Goal: Understand process/instructions: Learn how to perform a task or action

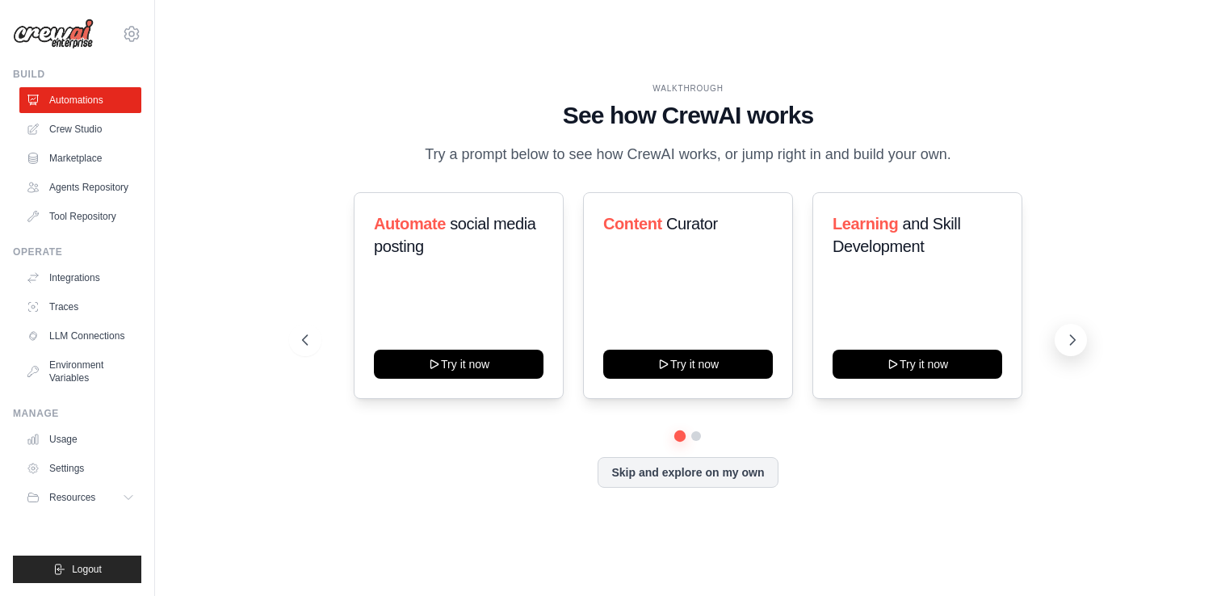
click at [1073, 343] on icon at bounding box center [1072, 340] width 16 height 16
click at [86, 151] on link "Marketplace" at bounding box center [82, 158] width 122 height 26
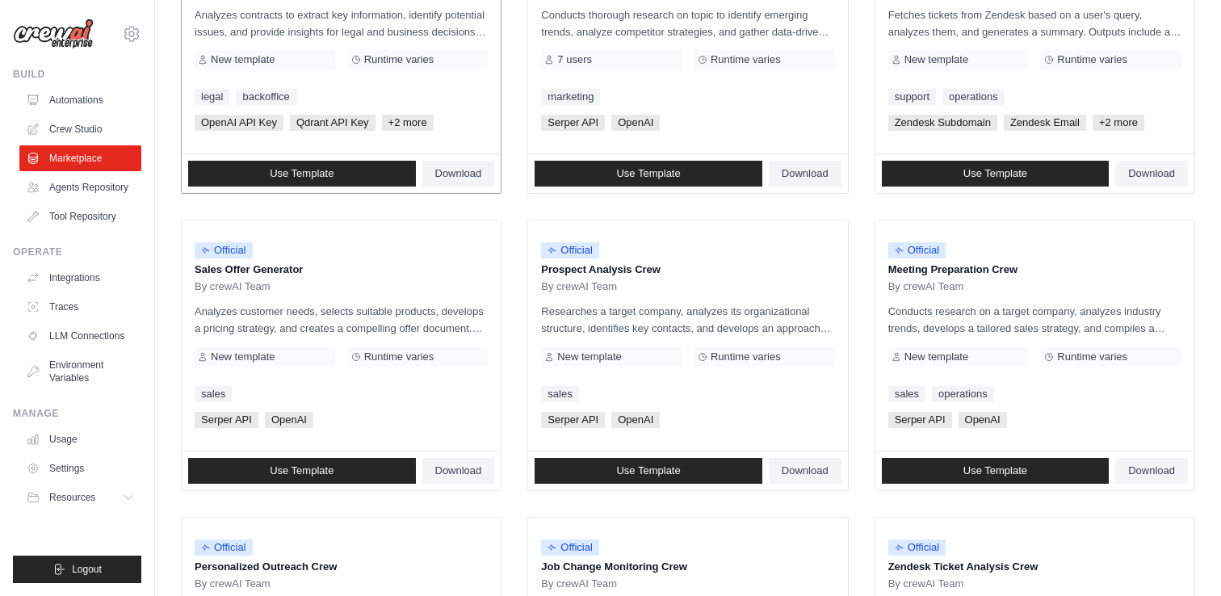
scroll to position [288, 0]
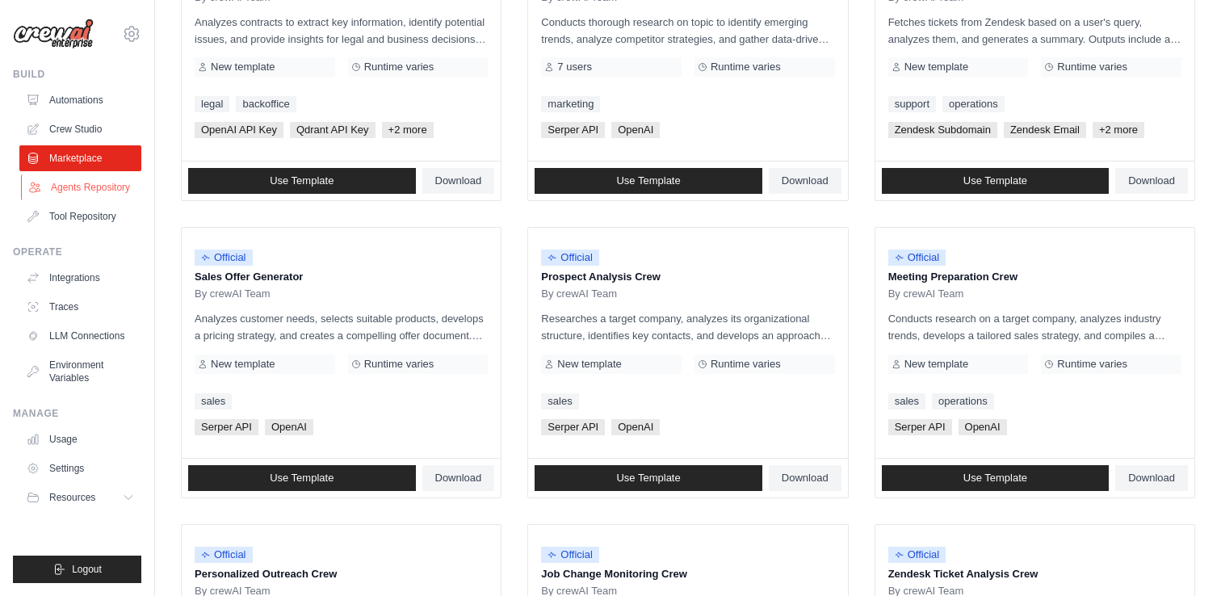
click at [122, 182] on link "Agents Repository" at bounding box center [82, 187] width 122 height 26
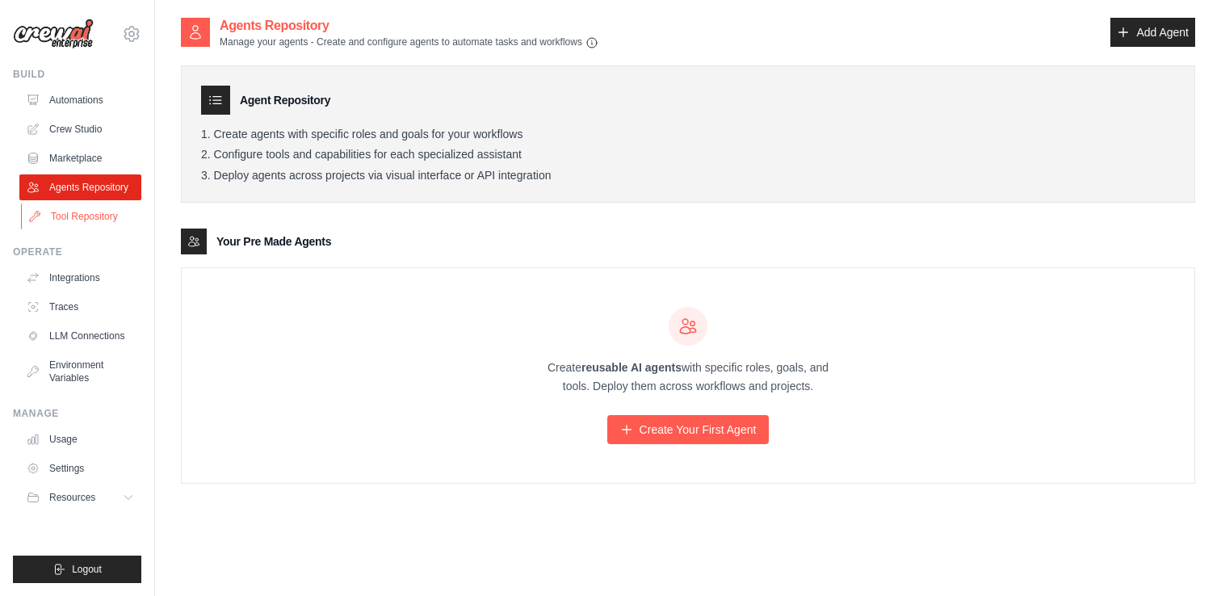
click at [82, 220] on link "Tool Repository" at bounding box center [82, 217] width 122 height 26
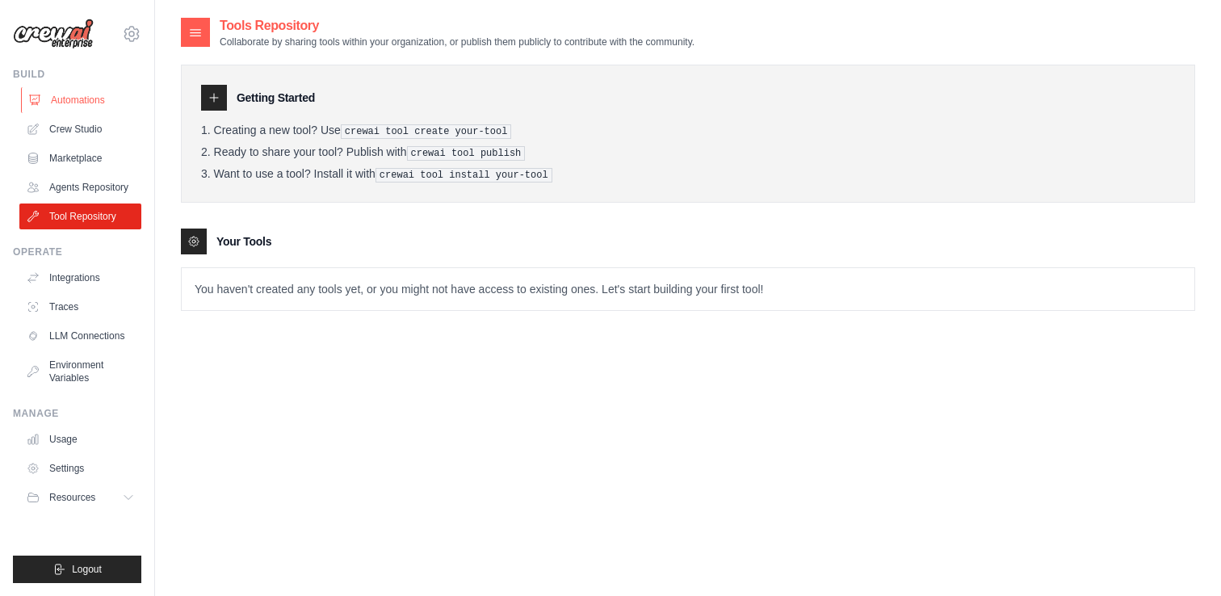
click at [82, 96] on link "Automations" at bounding box center [82, 100] width 122 height 26
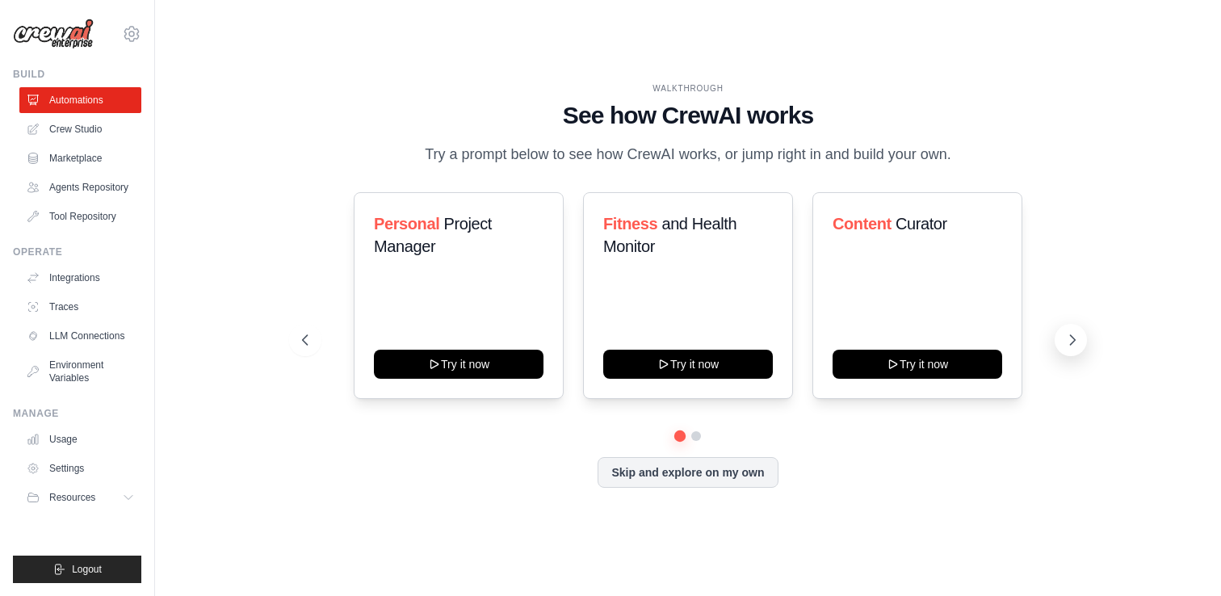
click at [1075, 337] on icon at bounding box center [1072, 340] width 16 height 16
click at [302, 335] on icon at bounding box center [304, 340] width 16 height 16
click at [296, 338] on icon at bounding box center [304, 340] width 16 height 16
click at [877, 220] on span "Content" at bounding box center [862, 224] width 59 height 18
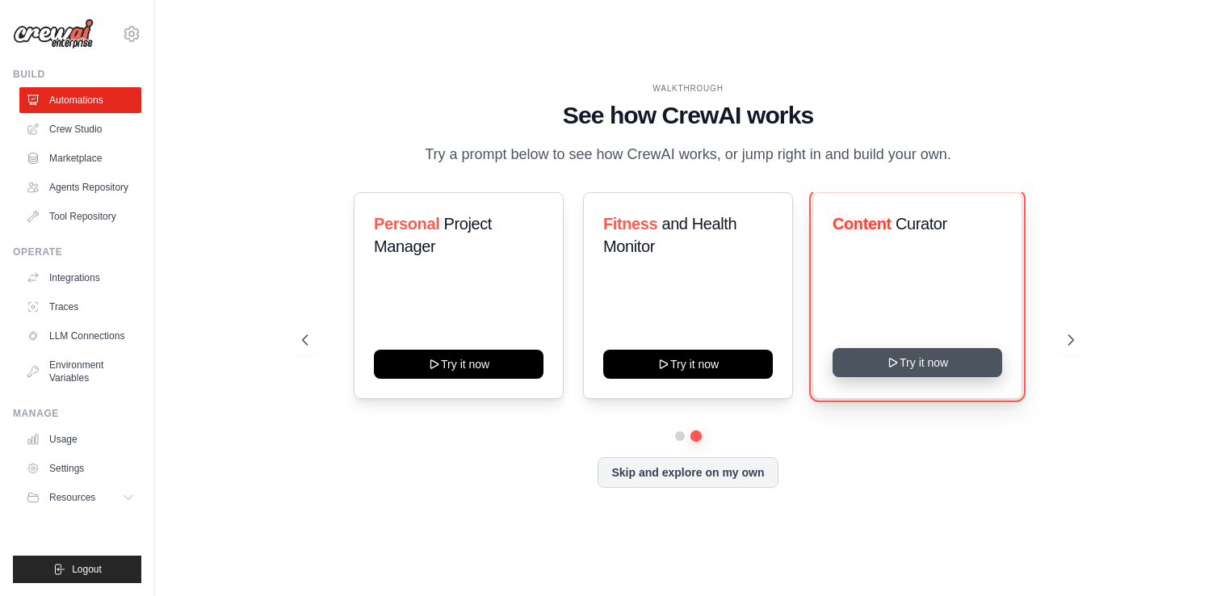
click at [896, 371] on button "Try it now" at bounding box center [918, 362] width 170 height 29
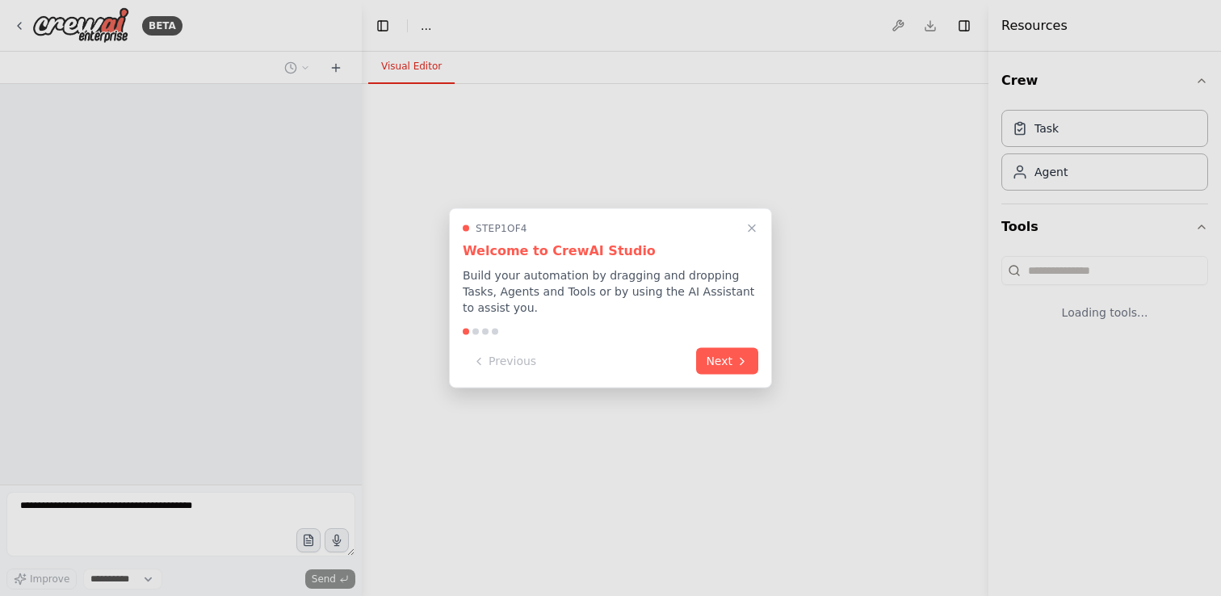
select select "****"
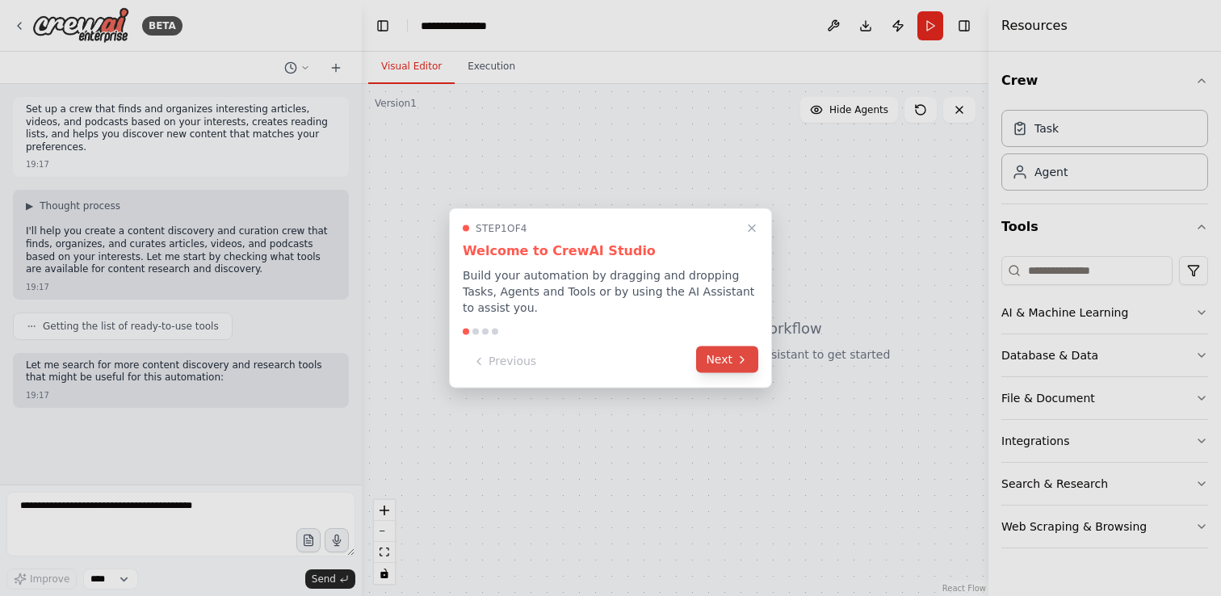
scroll to position [5, 0]
click at [720, 358] on button "Next" at bounding box center [727, 359] width 62 height 27
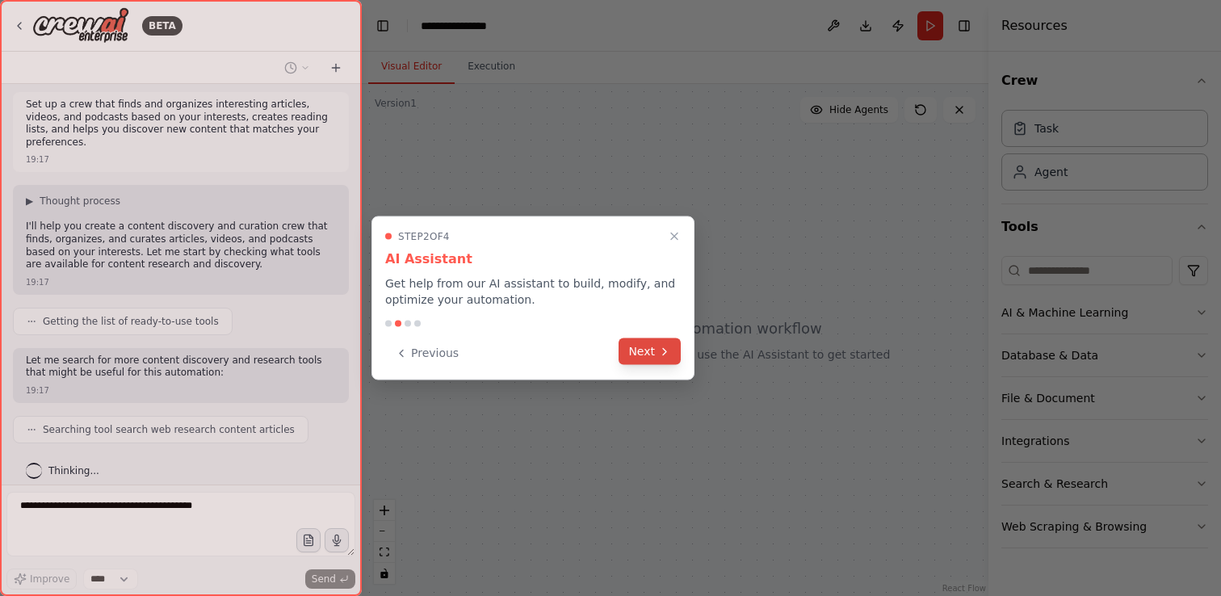
click at [661, 351] on icon at bounding box center [664, 351] width 13 height 13
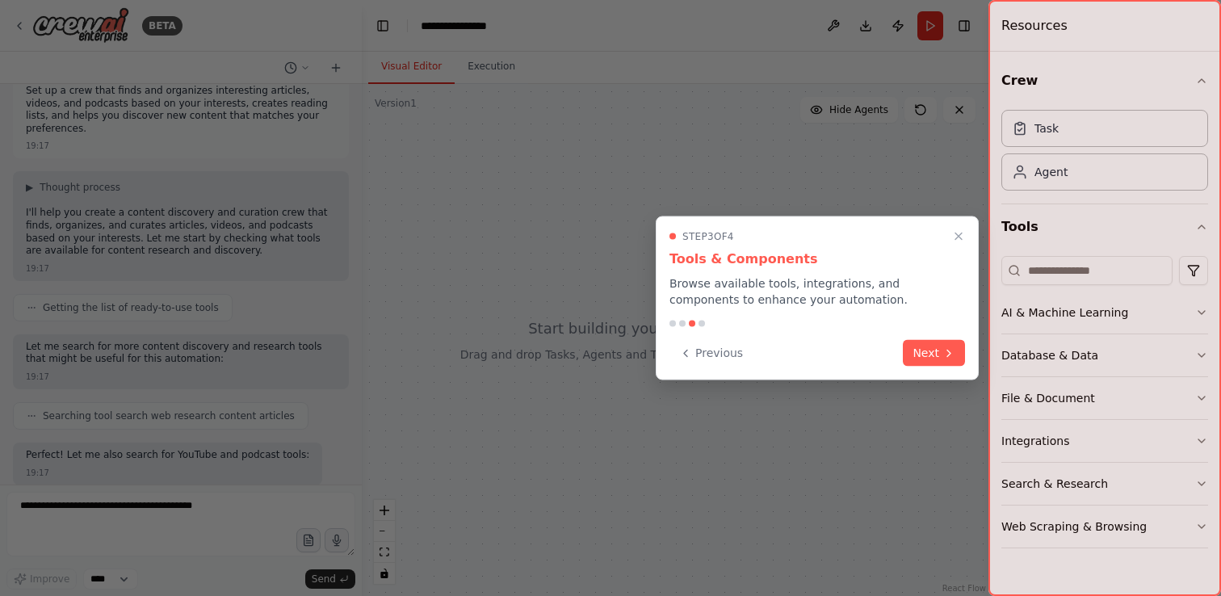
scroll to position [101, 0]
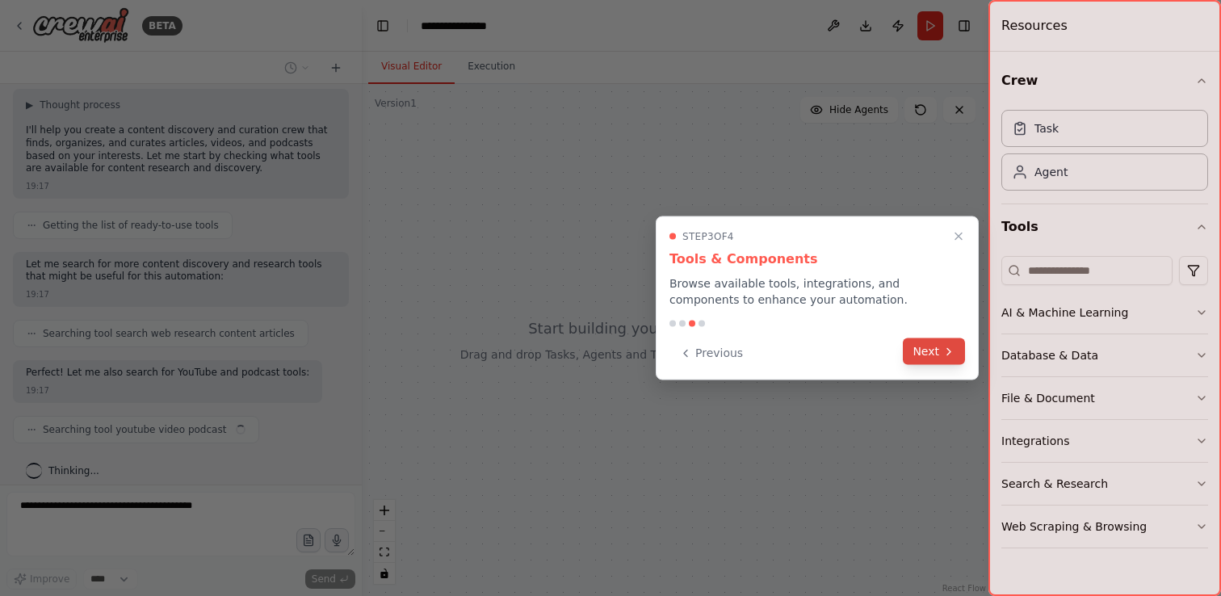
click at [944, 350] on icon at bounding box center [948, 351] width 13 height 13
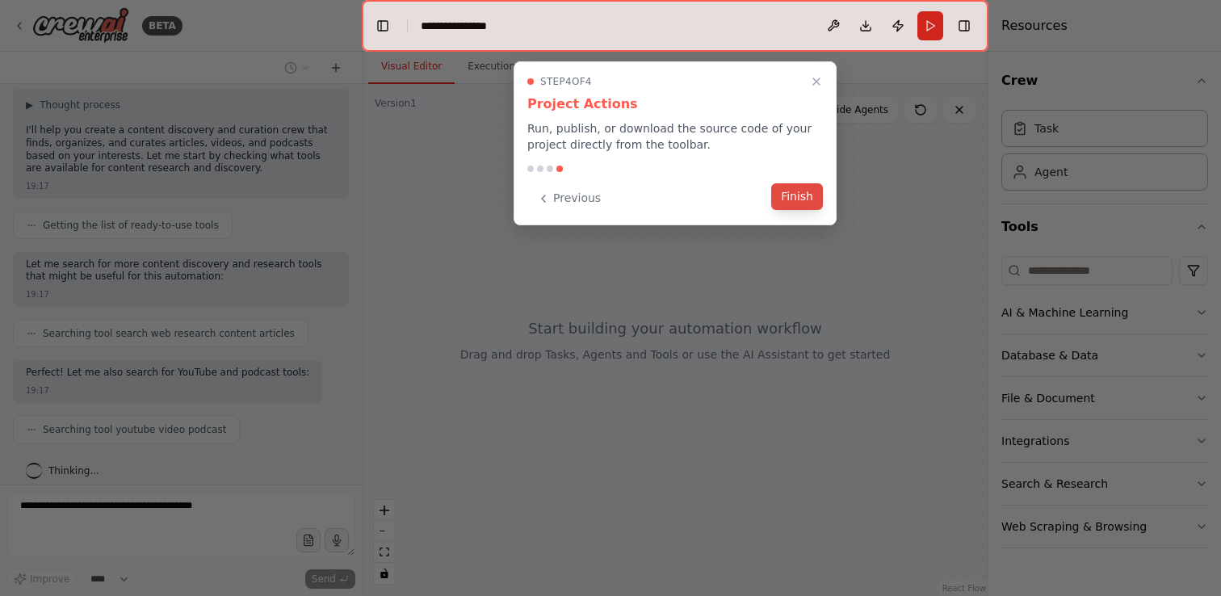
click at [799, 194] on button "Finish" at bounding box center [797, 196] width 52 height 27
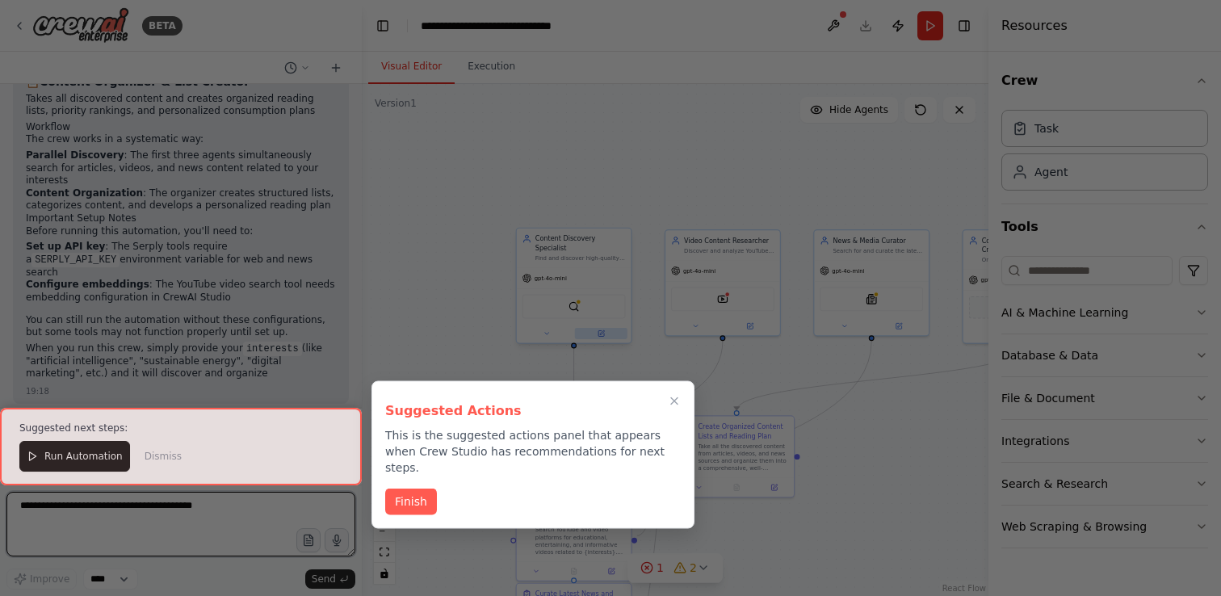
scroll to position [1484, 0]
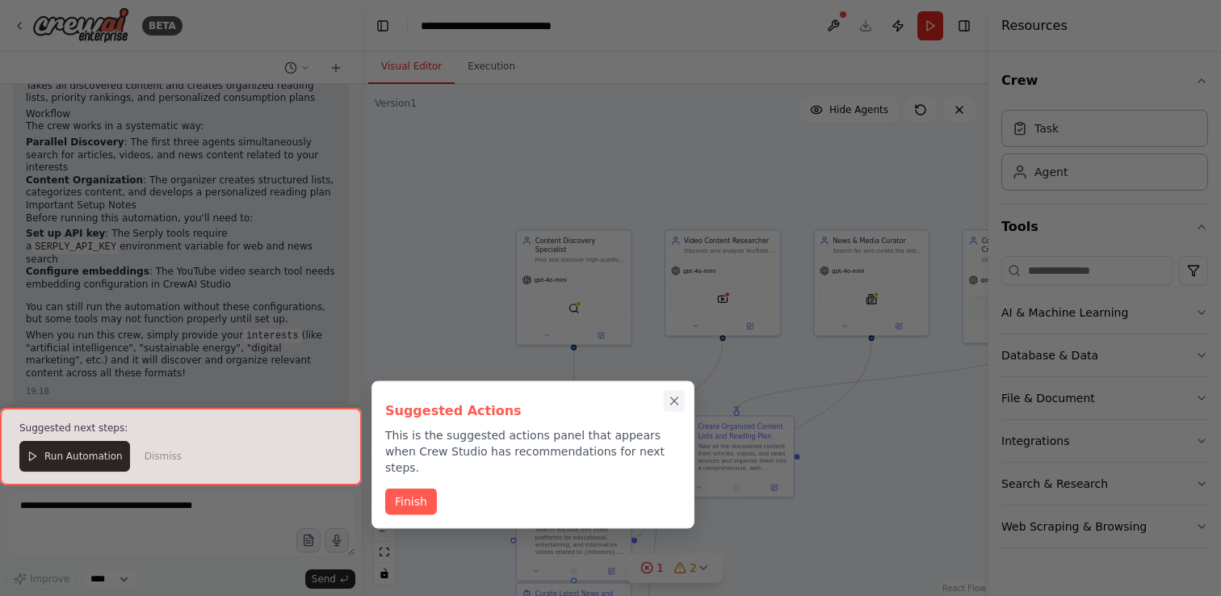
click at [675, 400] on icon "Close walkthrough" at bounding box center [674, 400] width 7 height 7
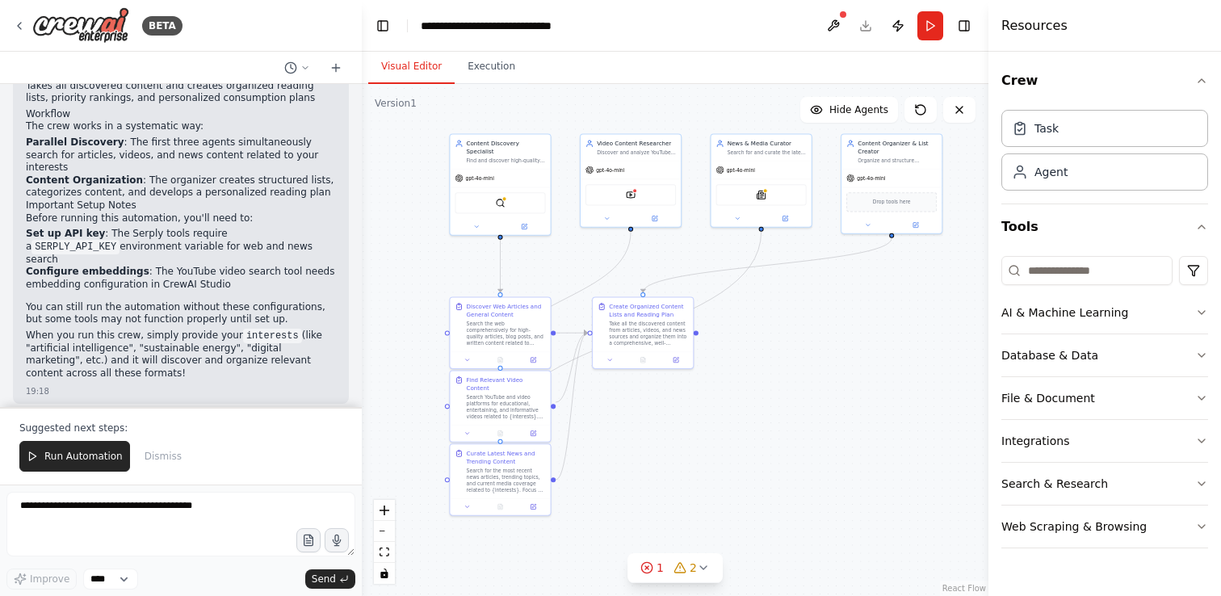
drag, startPoint x: 852, startPoint y: 474, endPoint x: 745, endPoint y: 385, distance: 139.4
click at [744, 385] on div ".deletable-edge-delete-btn { width: 20px; height: 20px; border: 0px solid #ffff…" at bounding box center [675, 340] width 627 height 512
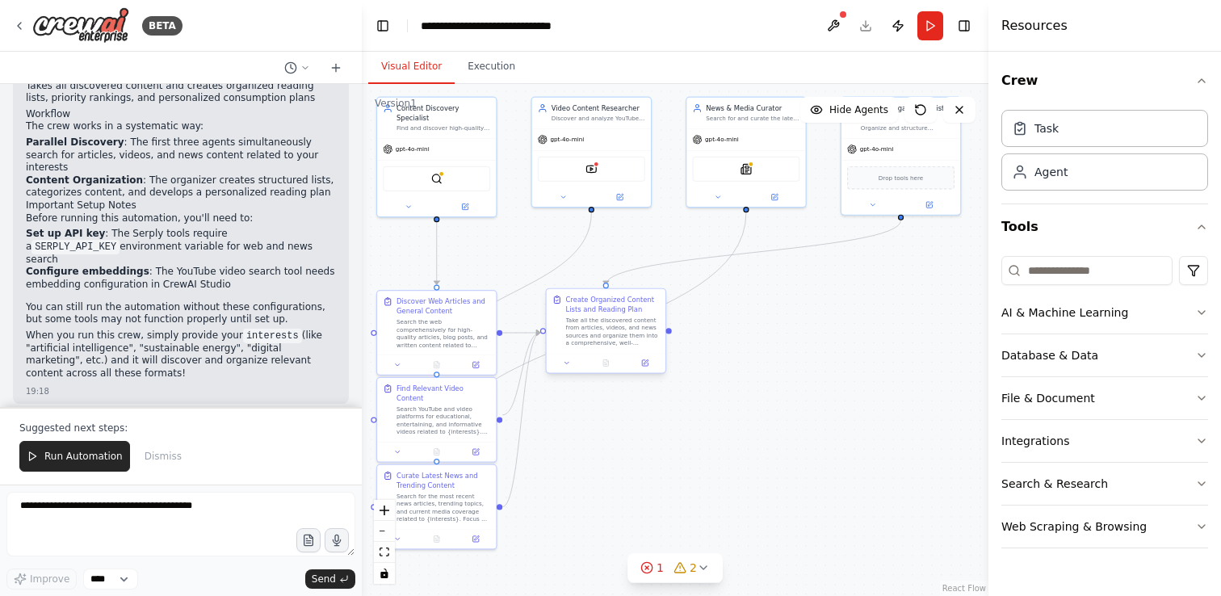
click at [606, 317] on div "Take all the discovered content from articles, videos, and news sources and org…" at bounding box center [613, 331] width 94 height 31
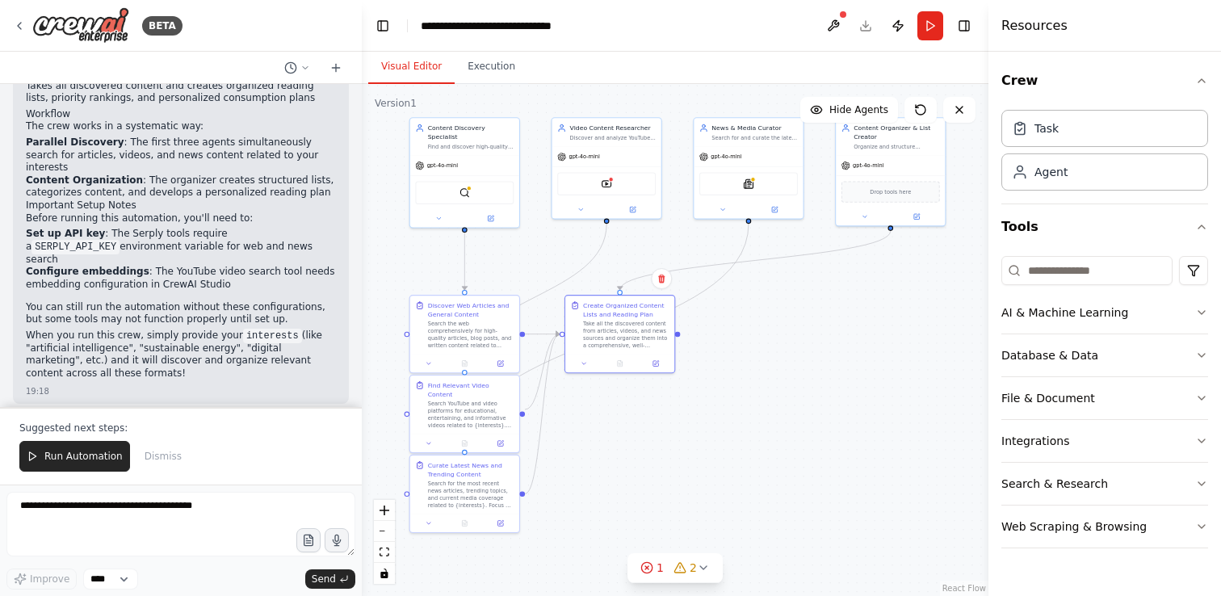
click at [857, 295] on div ".deletable-edge-delete-btn { width: 20px; height: 20px; border: 0px solid #ffff…" at bounding box center [675, 340] width 627 height 512
